Goal: Information Seeking & Learning: Learn about a topic

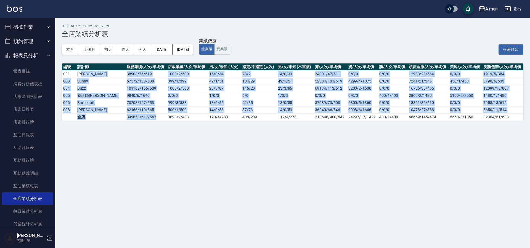
scroll to position [109, 0]
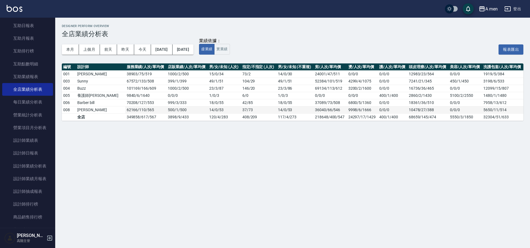
click at [390, 110] on td "0/0/0" at bounding box center [393, 109] width 30 height 7
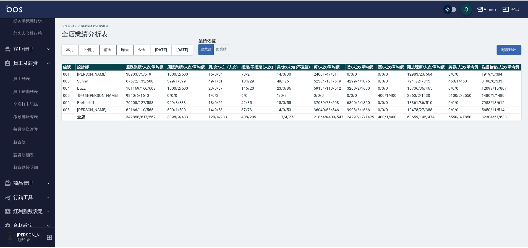
scroll to position [438, 0]
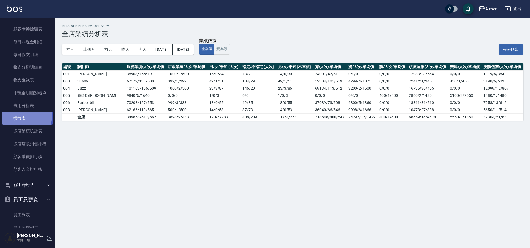
click at [22, 116] on link "損益表" at bounding box center [27, 118] width 51 height 13
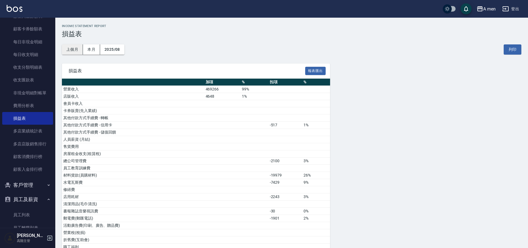
click at [73, 52] on button "上個月" at bounding box center [72, 49] width 21 height 10
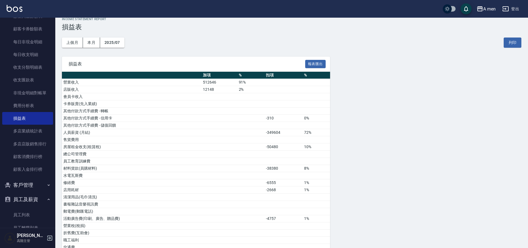
scroll to position [20, 0]
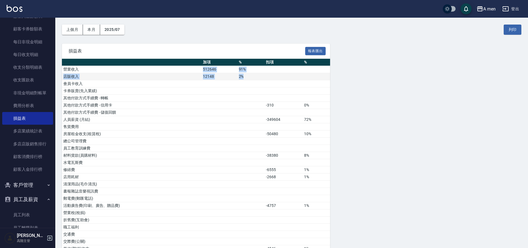
drag, startPoint x: 202, startPoint y: 68, endPoint x: 262, endPoint y: 78, distance: 59.9
click at [262, 78] on tbody "營業收入 512646 91% 店販收入 12148 2% 會員卡收入 卡券販賣(先入業績) 其他付款方式手續費 - 轉帳 其他付款方式手續費 - 信用卡 -…" at bounding box center [196, 235] width 268 height 338
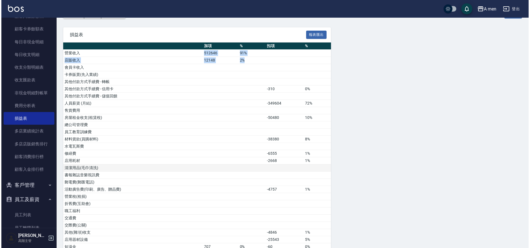
scroll to position [0, 0]
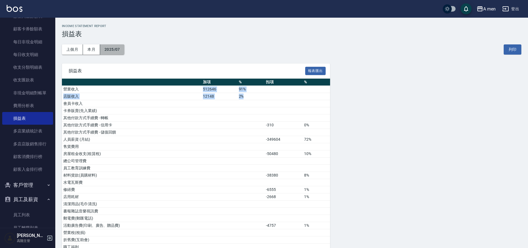
click at [112, 48] on button "2025/07" at bounding box center [112, 49] width 24 height 10
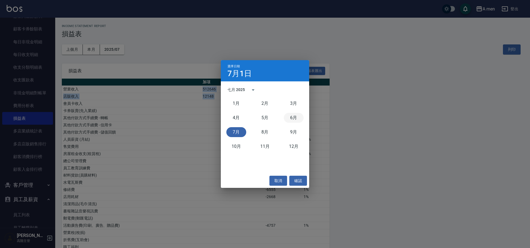
click at [298, 117] on button "6月" at bounding box center [294, 118] width 20 height 10
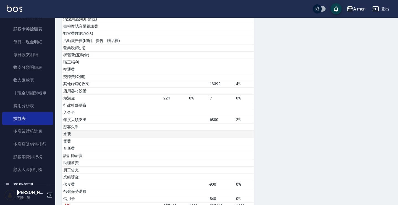
scroll to position [239, 0]
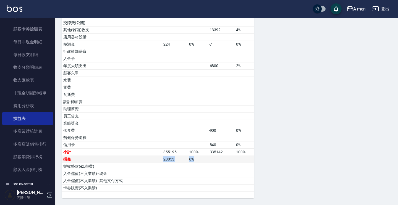
drag, startPoint x: 162, startPoint y: 159, endPoint x: 202, endPoint y: 160, distance: 40.1
click at [202, 160] on tr "損益 20053 6 %" at bounding box center [158, 159] width 192 height 7
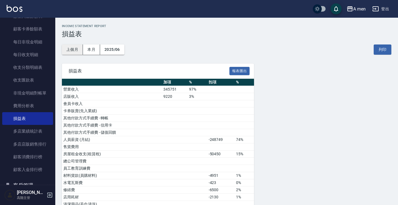
click at [74, 48] on button "上個月" at bounding box center [72, 49] width 21 height 10
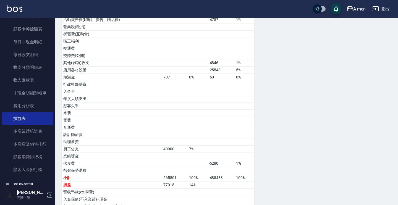
scroll to position [232, 0]
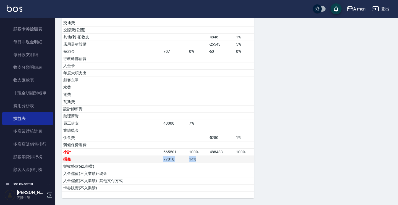
drag, startPoint x: 202, startPoint y: 161, endPoint x: 154, endPoint y: 159, distance: 47.8
click at [154, 159] on tr "損益 77018 14 %" at bounding box center [158, 159] width 192 height 7
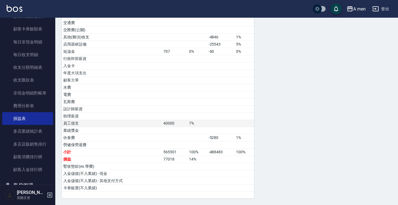
click at [222, 126] on td at bounding box center [220, 123] width 27 height 7
drag, startPoint x: 161, startPoint y: 124, endPoint x: 199, endPoint y: 123, distance: 37.3
click at [199, 123] on tr "員工借支 40000 7%" at bounding box center [158, 123] width 192 height 7
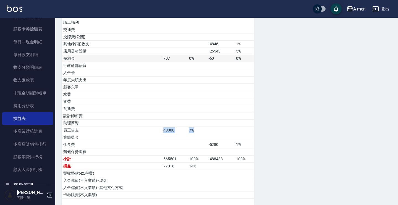
scroll to position [0, 0]
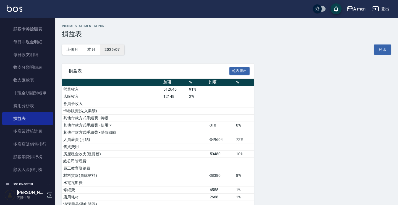
click at [109, 47] on button "2025/07" at bounding box center [112, 49] width 24 height 10
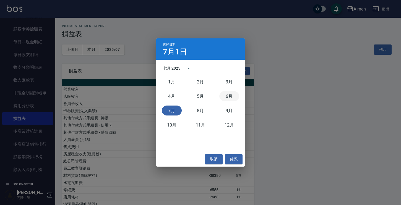
click at [225, 93] on button "6月" at bounding box center [229, 96] width 20 height 10
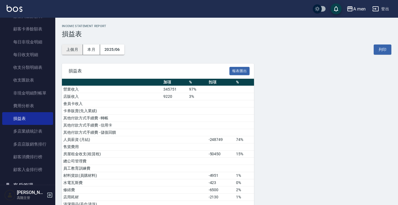
click at [75, 49] on button "上個月" at bounding box center [72, 49] width 21 height 10
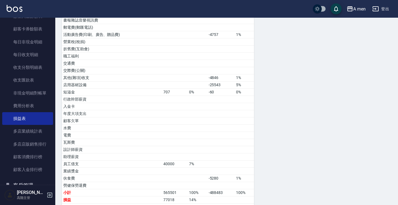
scroll to position [232, 0]
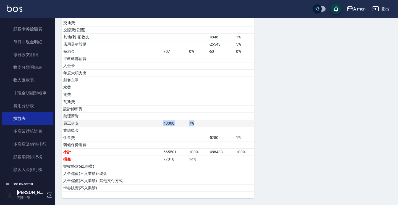
drag, startPoint x: 162, startPoint y: 124, endPoint x: 201, endPoint y: 124, distance: 38.7
click at [201, 124] on tr "員工借支 40000 7%" at bounding box center [158, 123] width 192 height 7
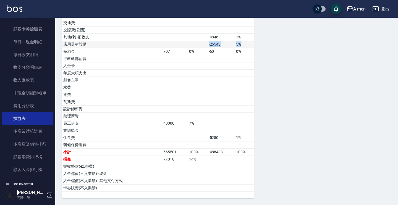
drag, startPoint x: 208, startPoint y: 45, endPoint x: 248, endPoint y: 46, distance: 40.1
click at [248, 46] on tr "店用器材設備 -25543 5%" at bounding box center [158, 44] width 192 height 7
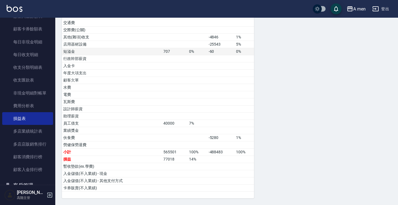
click at [248, 54] on td "0%" at bounding box center [245, 51] width 20 height 7
